Goal: Task Accomplishment & Management: Manage account settings

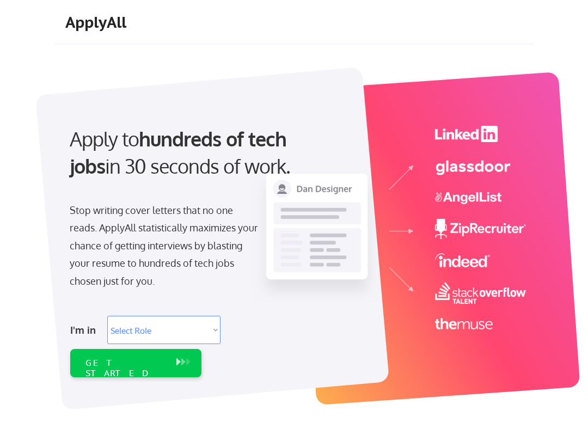
select select ""design""
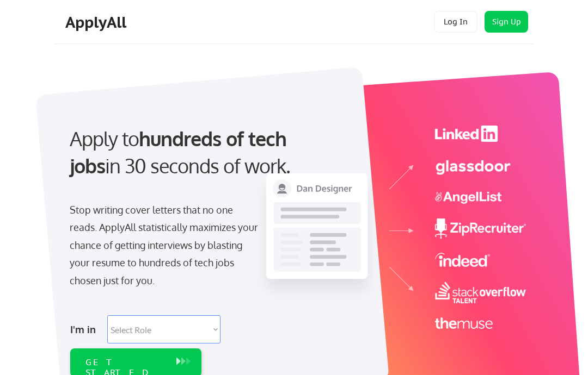
click at [452, 9] on div "ApplyAll Log In Sign Up Log Out" at bounding box center [293, 22] width 479 height 44
click at [432, 23] on div "Log In Sign Up Log Out" at bounding box center [481, 22] width 104 height 23
click at [451, 17] on button "Log In" at bounding box center [456, 22] width 44 height 22
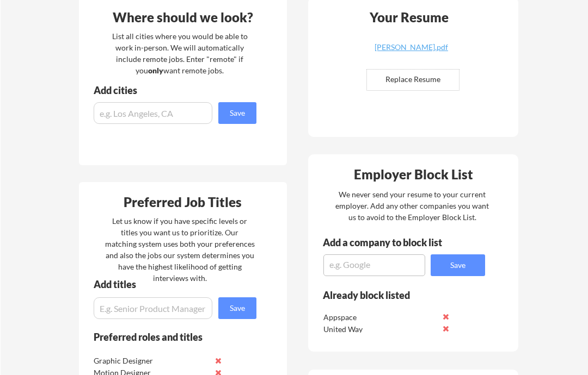
scroll to position [277, 0]
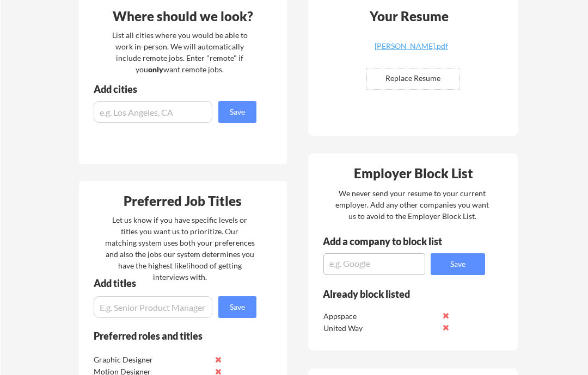
click at [109, 106] on input "input" at bounding box center [153, 112] width 119 height 22
type input "remote"
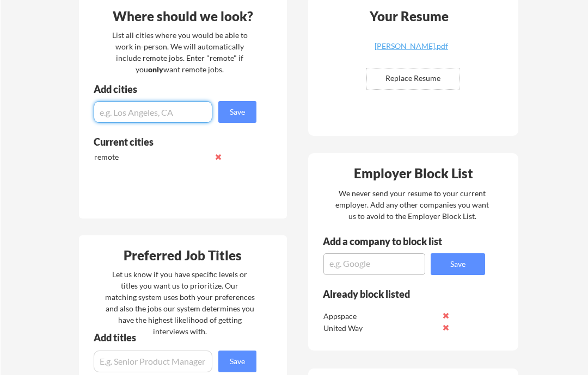
click at [228, 118] on button "Save" at bounding box center [237, 112] width 38 height 22
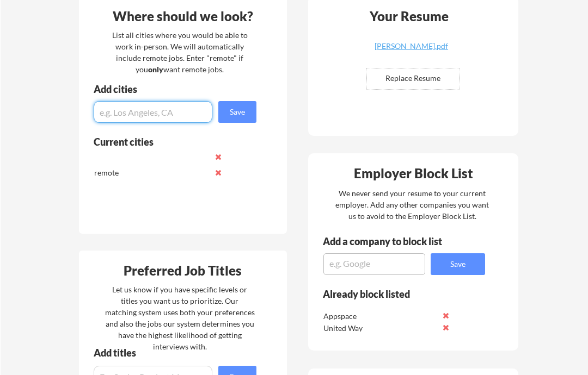
click at [248, 65] on div "List all cities where you would be able to work in-person. We will automaticall…" at bounding box center [180, 52] width 150 height 46
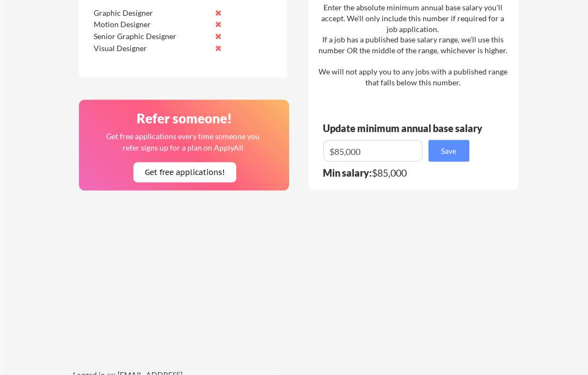
scroll to position [679, 0]
click at [334, 147] on input "input" at bounding box center [372, 151] width 99 height 22
click at [343, 147] on input "input" at bounding box center [372, 151] width 99 height 22
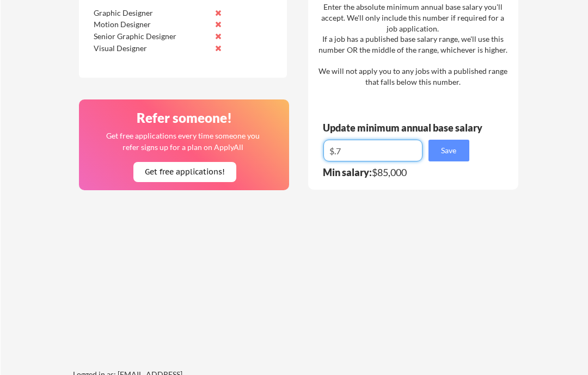
type input "$."
type input "$70,000"
click at [446, 148] on button "Save" at bounding box center [448, 151] width 41 height 22
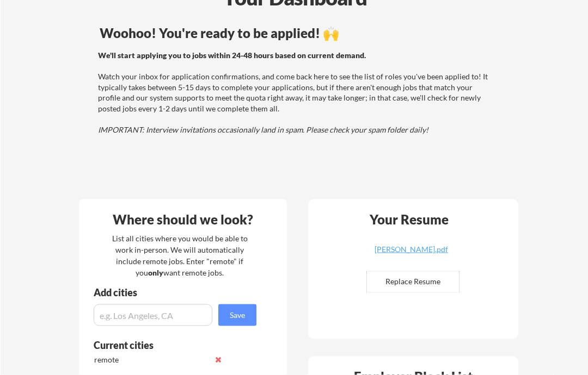
scroll to position [41, 0]
